Goal: Task Accomplishment & Management: Use online tool/utility

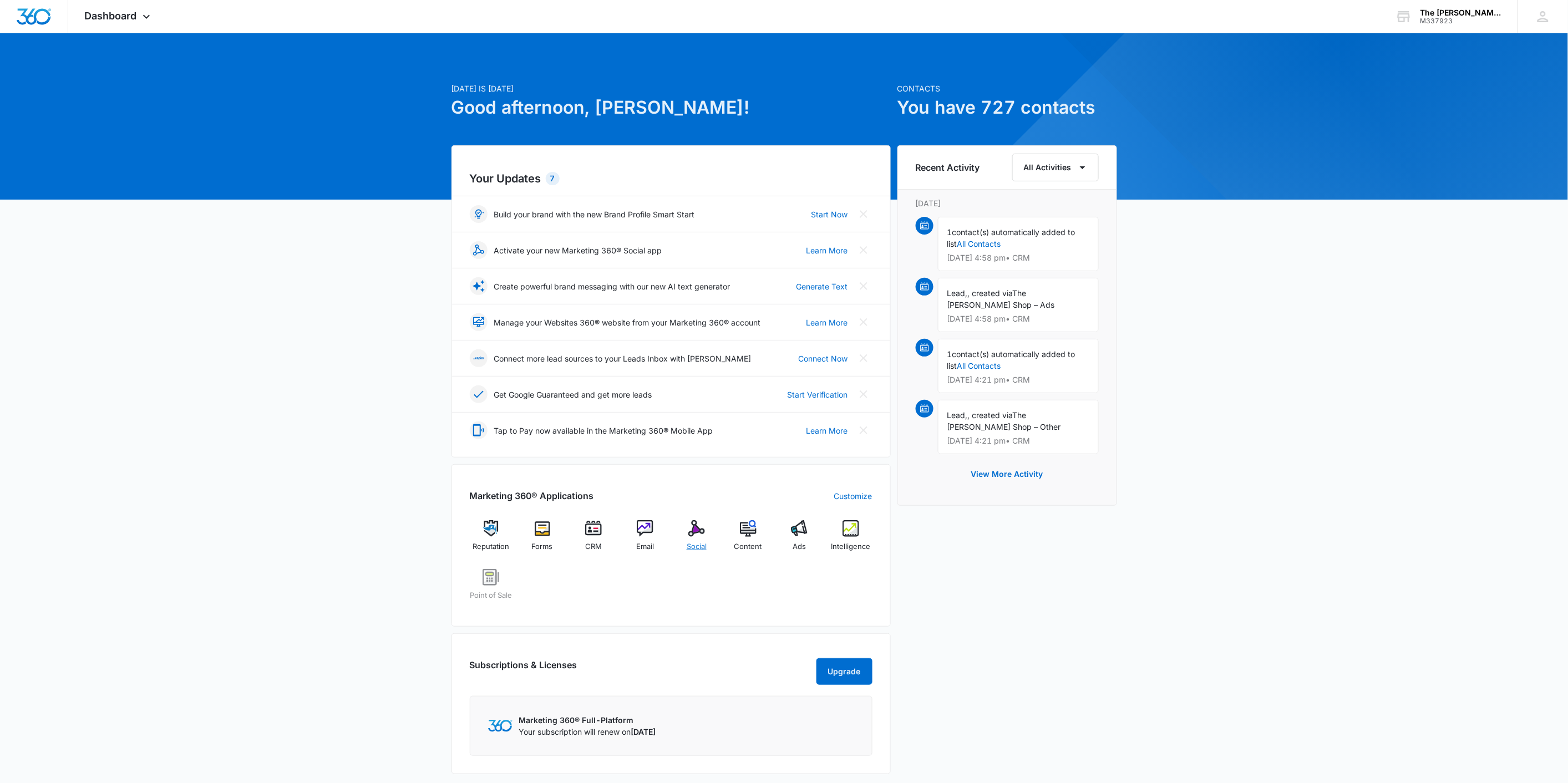
click at [700, 534] on img at bounding box center [696, 528] width 17 height 17
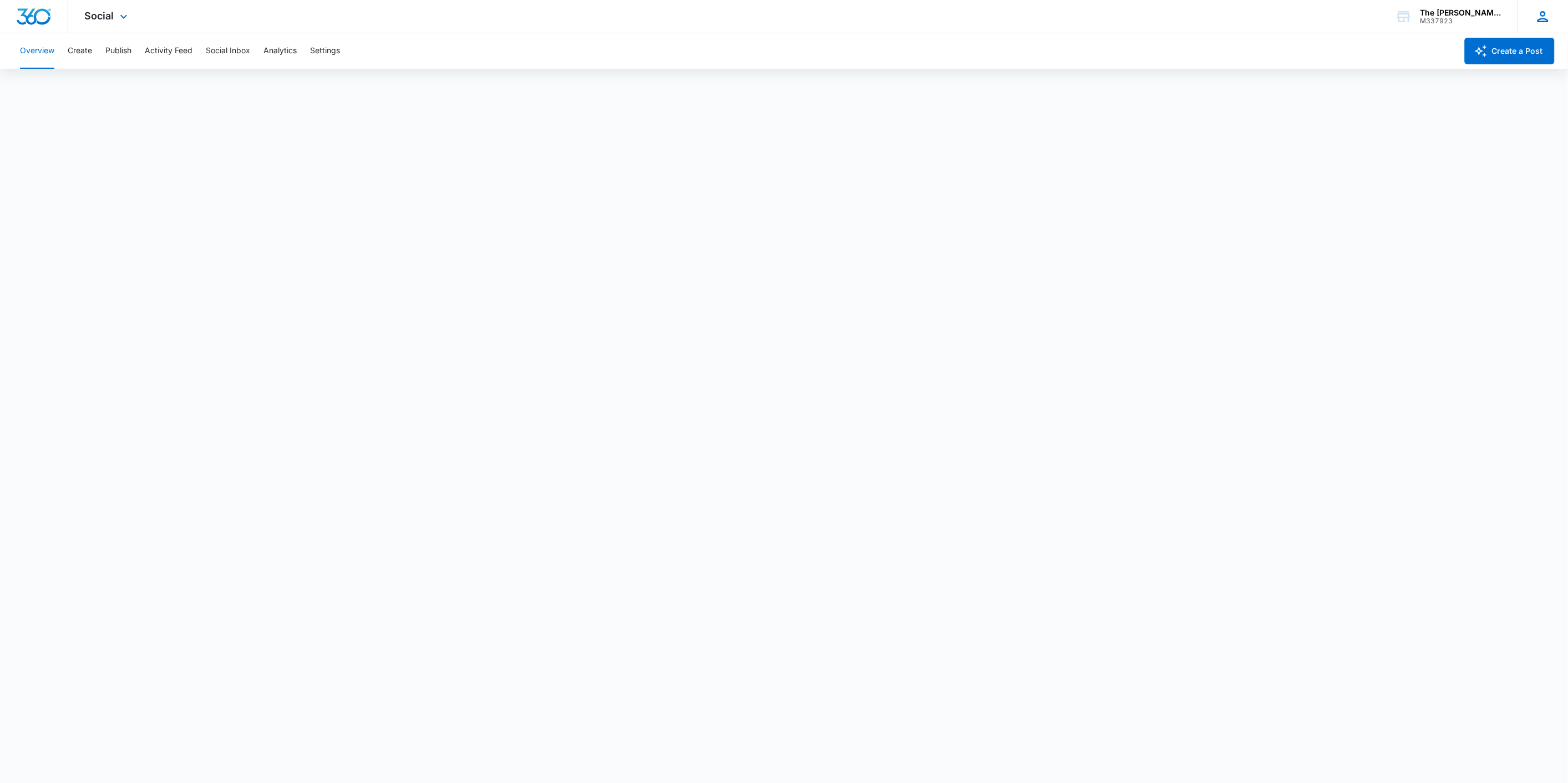
click at [1537, 31] on div "JA - [EMAIL_ADDRESS][DOMAIN_NAME] My Profile Notifications Support Logout Terms…" at bounding box center [1543, 17] width 51 height 33
click at [1484, 53] on icon "button" at bounding box center [1481, 51] width 14 height 14
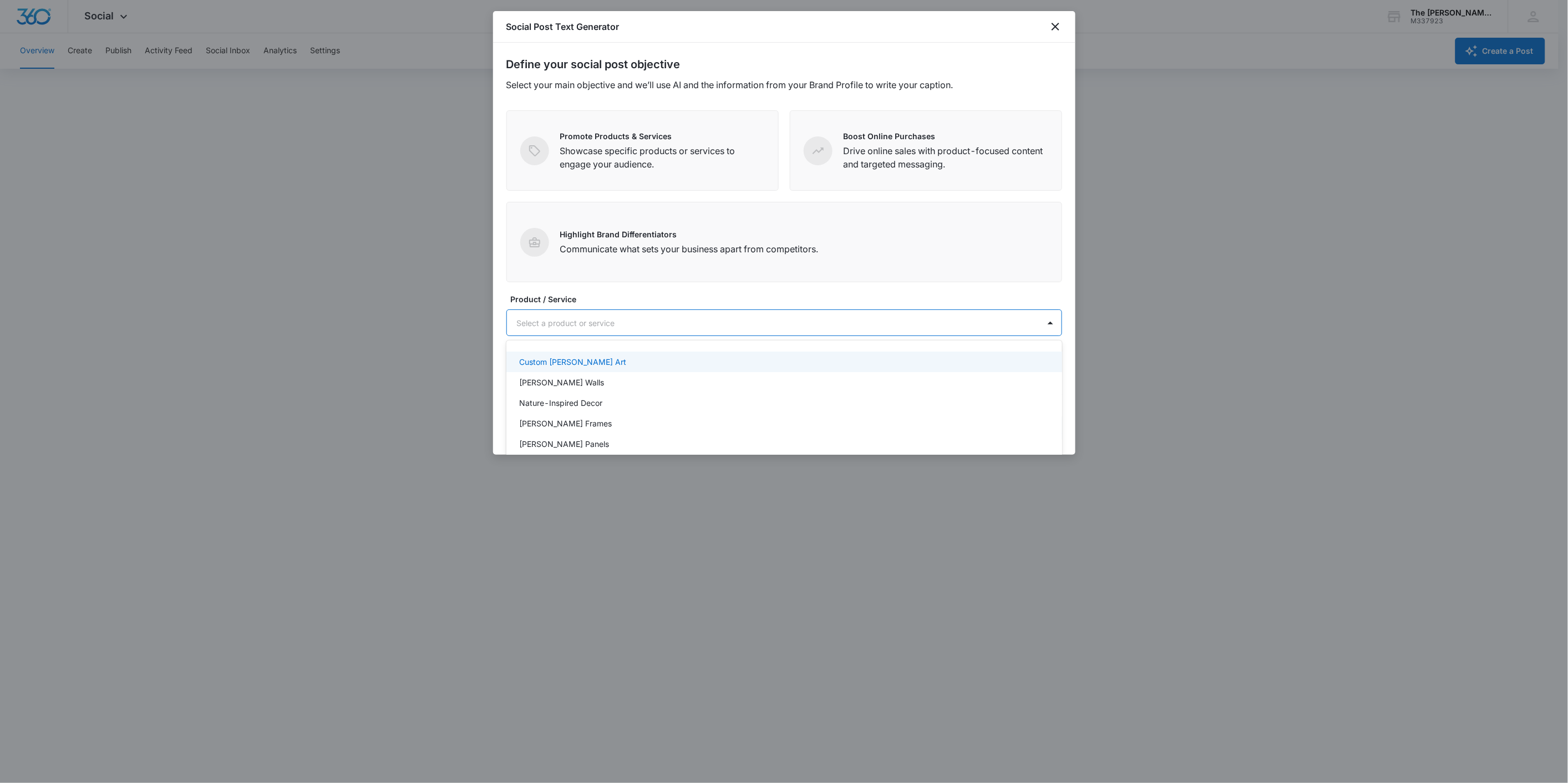
click at [948, 311] on div "Select a product or service" at bounding box center [773, 323] width 532 height 25
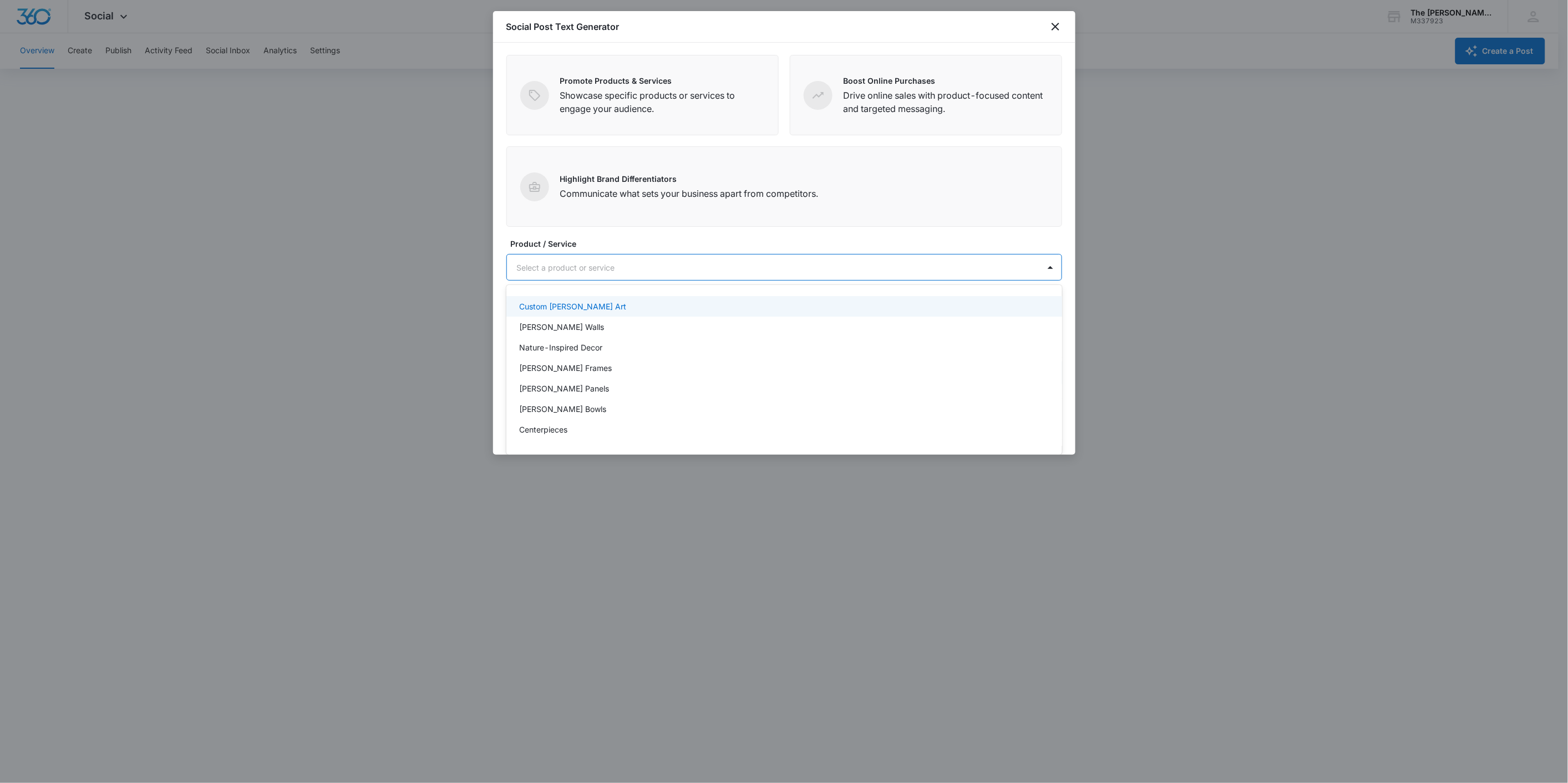
click at [365, 253] on div at bounding box center [784, 392] width 1568 height 783
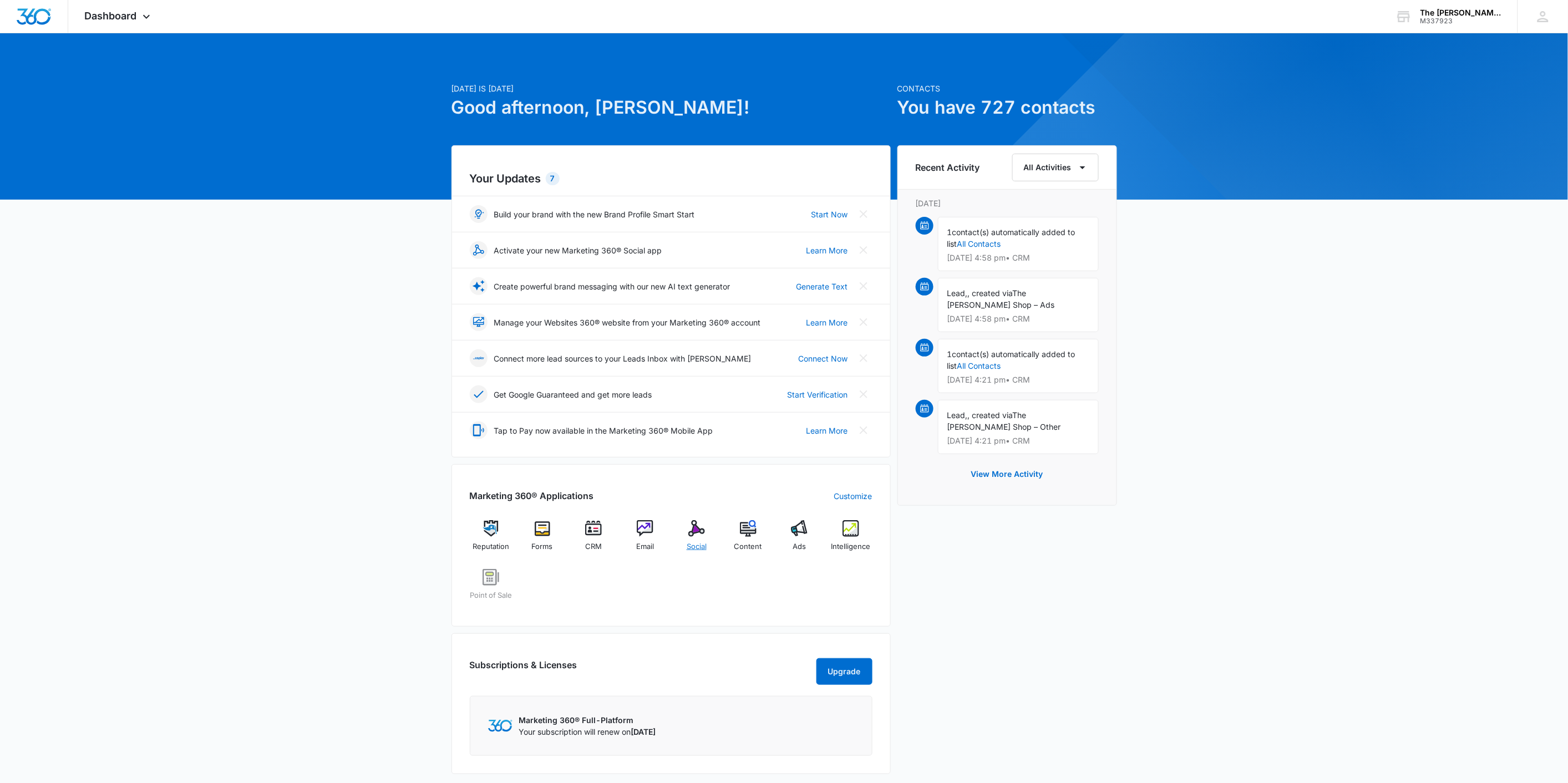
click at [696, 530] on img at bounding box center [696, 528] width 17 height 17
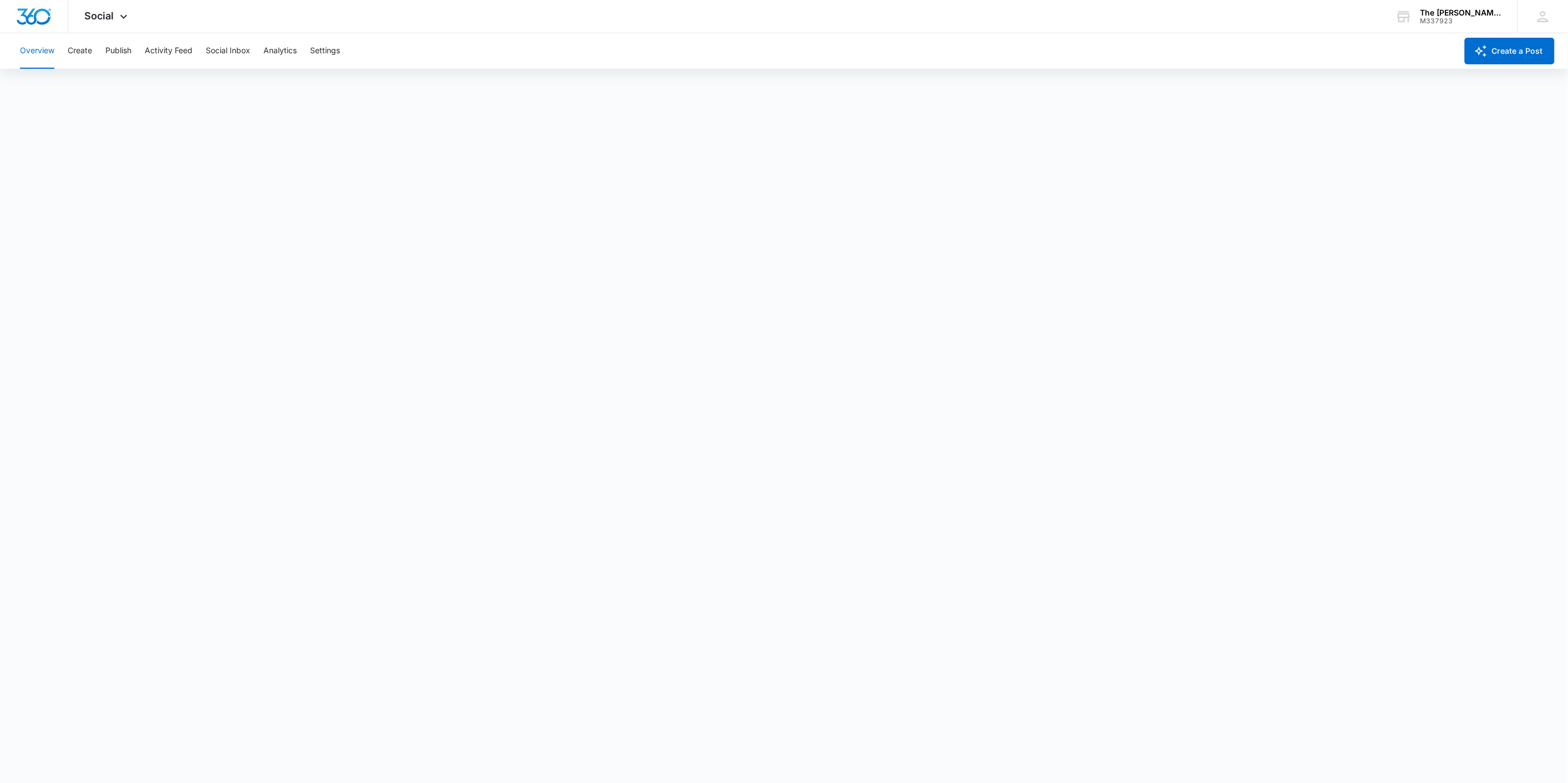
scroll to position [3, 0]
